Goal: Task Accomplishment & Management: Use online tool/utility

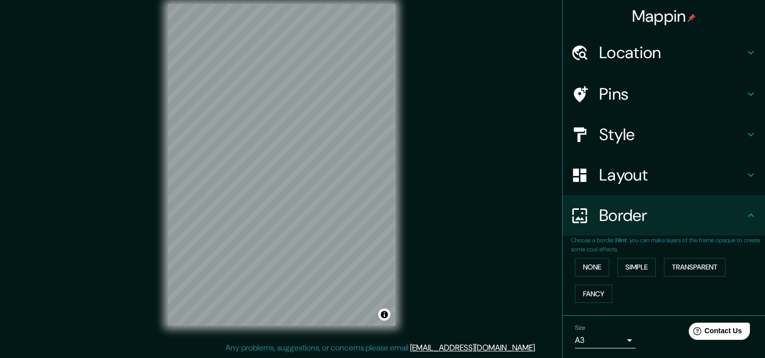
scroll to position [32, 0]
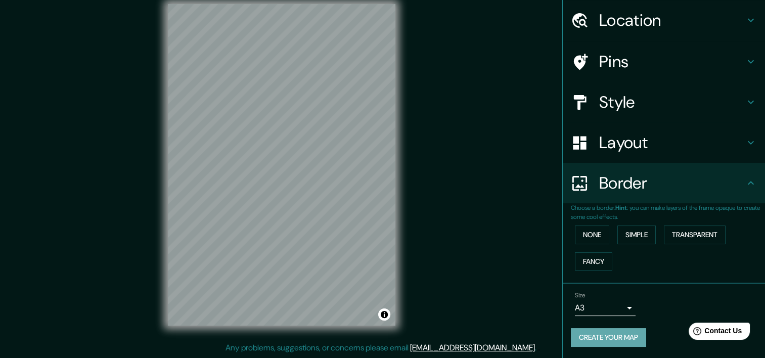
click at [599, 338] on button "Create your map" at bounding box center [608, 337] width 75 height 19
click at [624, 349] on div "Size A3 a4 Create your map" at bounding box center [664, 321] width 186 height 67
click at [623, 340] on button "Create your map" at bounding box center [608, 337] width 75 height 19
click at [623, 340] on div "Create your map" at bounding box center [664, 337] width 186 height 19
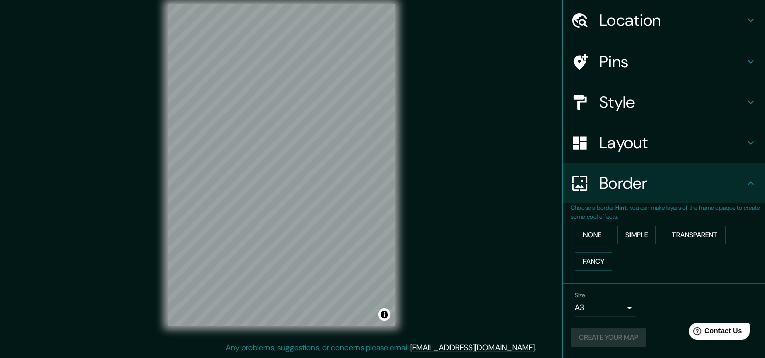
click at [617, 308] on body "Mappin Location Pins Style Layout Border Choose a border. Hint : you can make l…" at bounding box center [382, 166] width 765 height 358
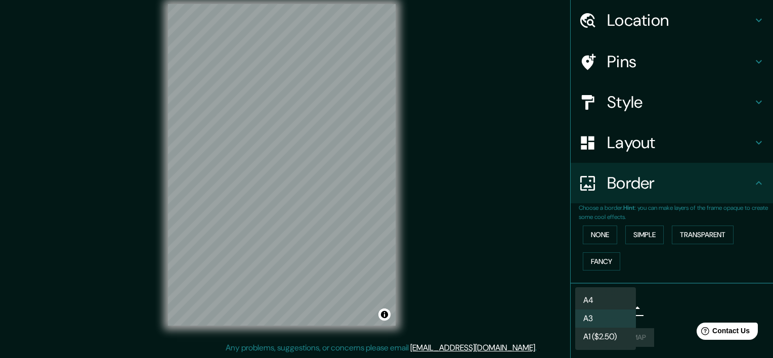
click at [613, 305] on li "A4" at bounding box center [605, 300] width 61 height 18
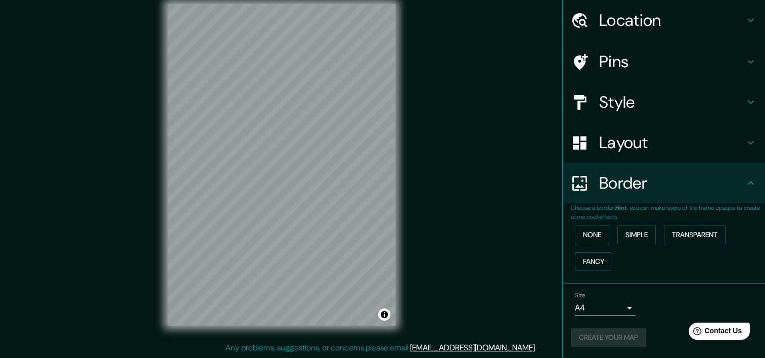
click at [615, 338] on div "Create your map" at bounding box center [664, 337] width 186 height 19
click at [617, 334] on div "Create your map" at bounding box center [664, 337] width 186 height 19
click at [601, 297] on div "Size A4 a4" at bounding box center [605, 304] width 61 height 24
click at [602, 315] on div "Size A4 a4" at bounding box center [664, 304] width 186 height 32
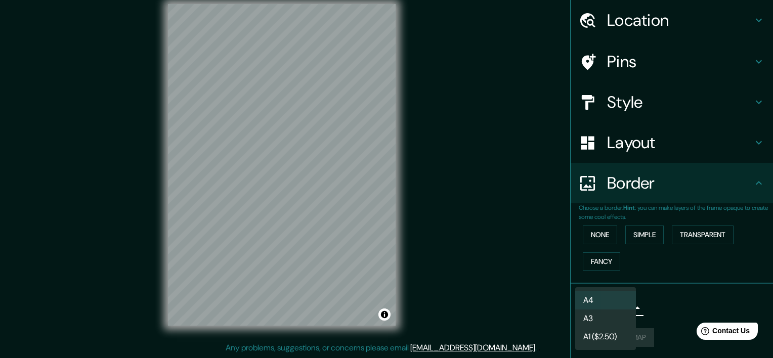
click at [603, 309] on body "Mappin Location Pins Style Layout Border Choose a border. Hint : you can make l…" at bounding box center [386, 166] width 773 height 358
click at [605, 320] on li "A3" at bounding box center [605, 318] width 61 height 18
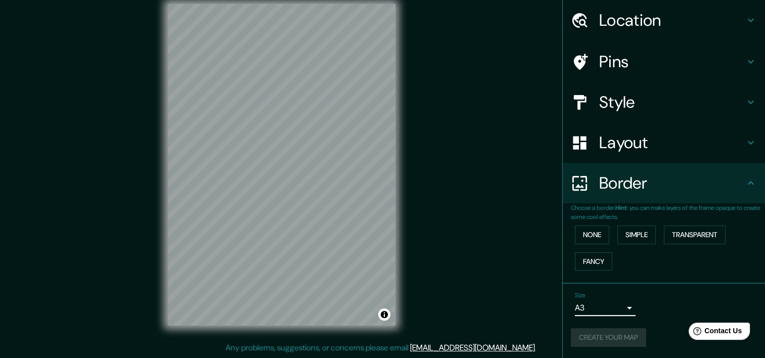
click at [647, 150] on h4 "Layout" at bounding box center [672, 142] width 146 height 20
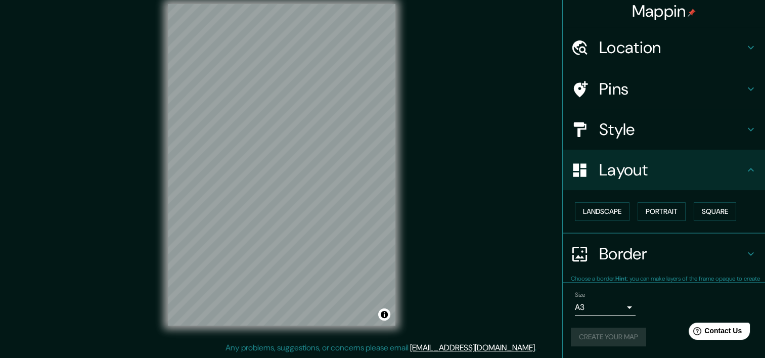
scroll to position [5, 0]
click at [653, 134] on h4 "Style" at bounding box center [672, 130] width 146 height 20
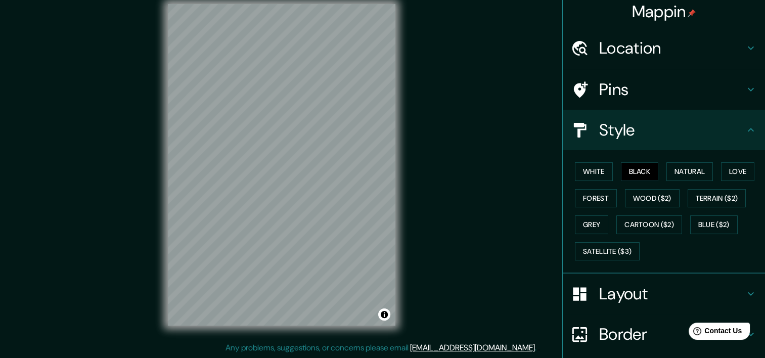
click at [652, 107] on div "Pins" at bounding box center [664, 89] width 202 height 40
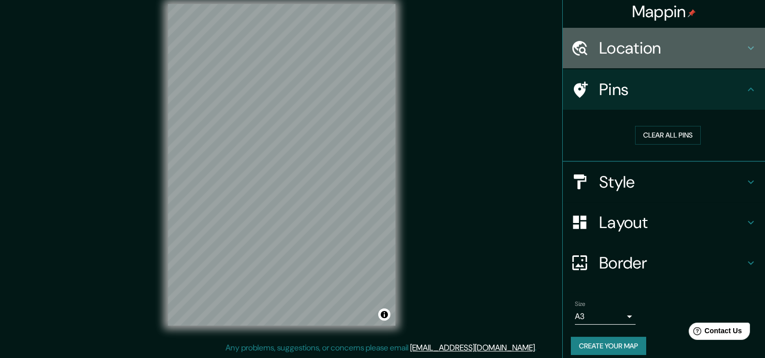
click at [653, 67] on div "Location" at bounding box center [664, 48] width 202 height 40
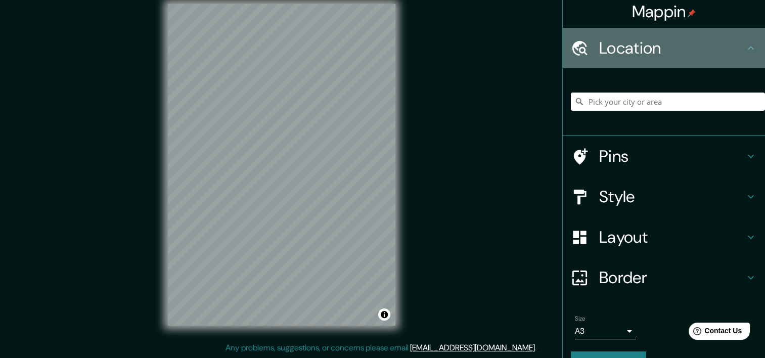
click at [640, 49] on h4 "Location" at bounding box center [672, 48] width 146 height 20
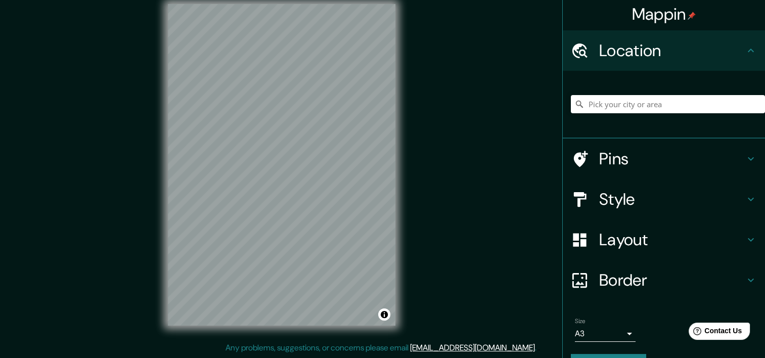
scroll to position [0, 0]
